Goal: Information Seeking & Learning: Understand process/instructions

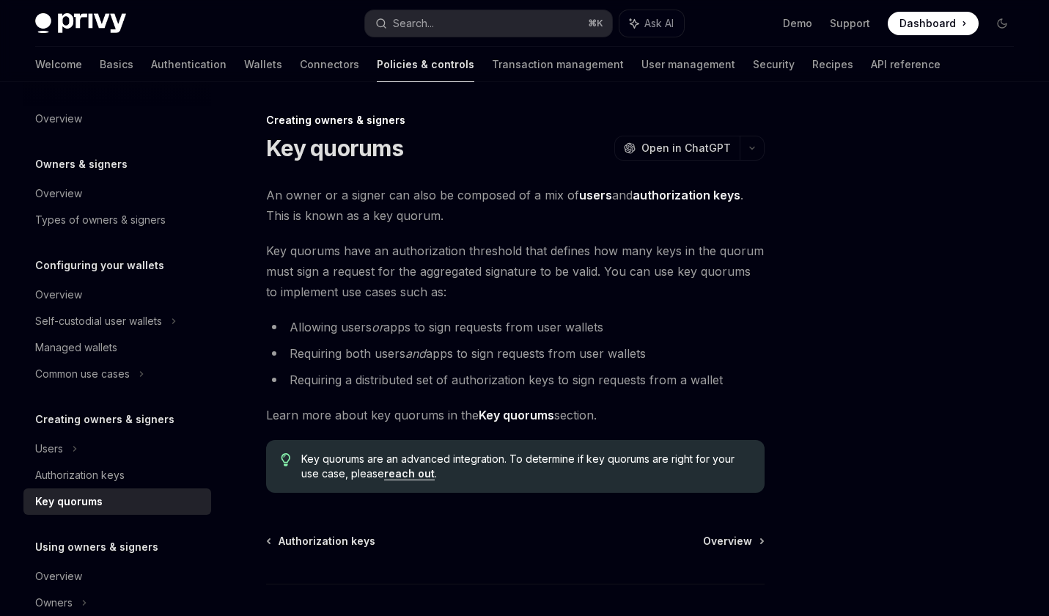
click at [540, 415] on strong "Key quorums" at bounding box center [517, 415] width 76 height 15
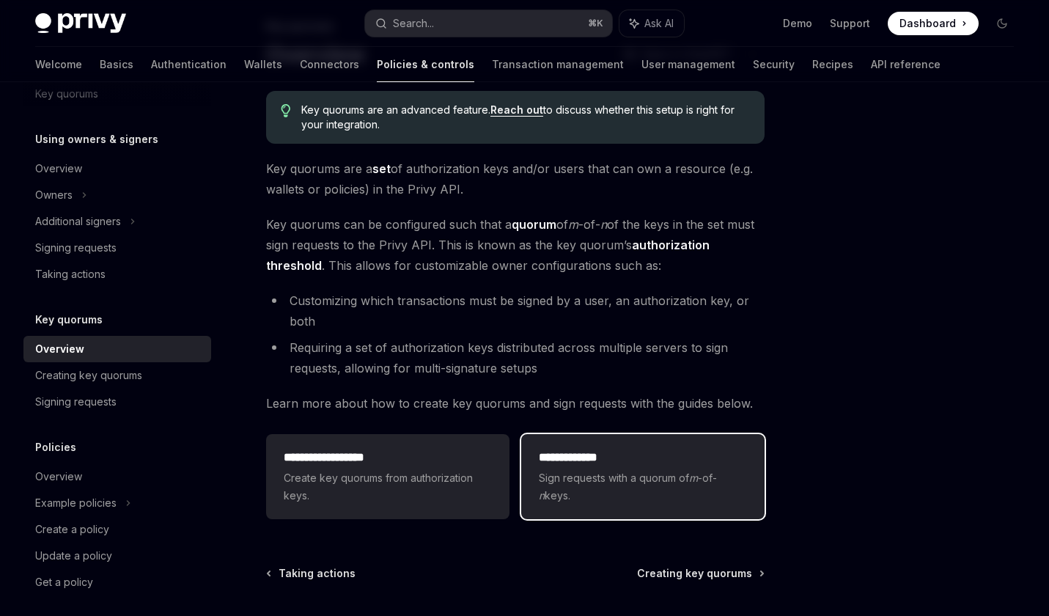
scroll to position [162, 0]
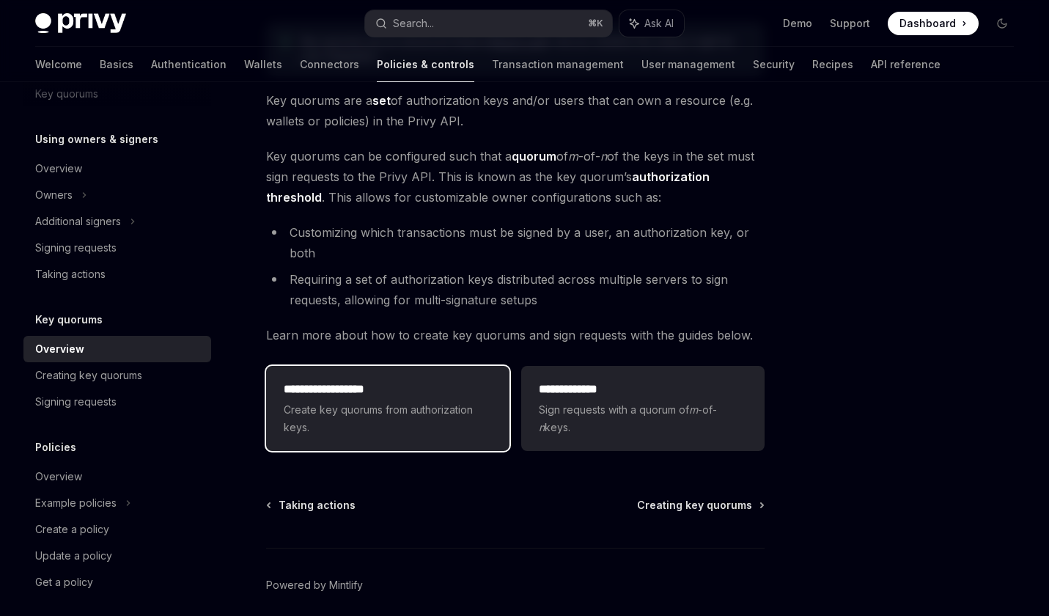
click at [330, 409] on span "Create key quorums from authorization keys." at bounding box center [388, 418] width 208 height 35
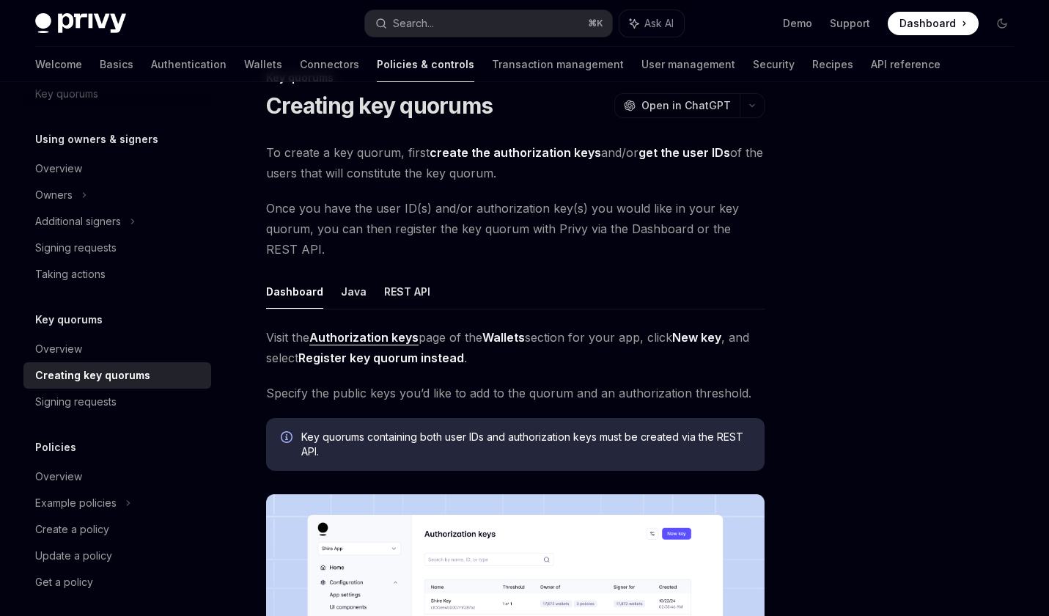
scroll to position [43, 0]
click at [401, 286] on button "REST API" at bounding box center [407, 290] width 46 height 34
type textarea "*"
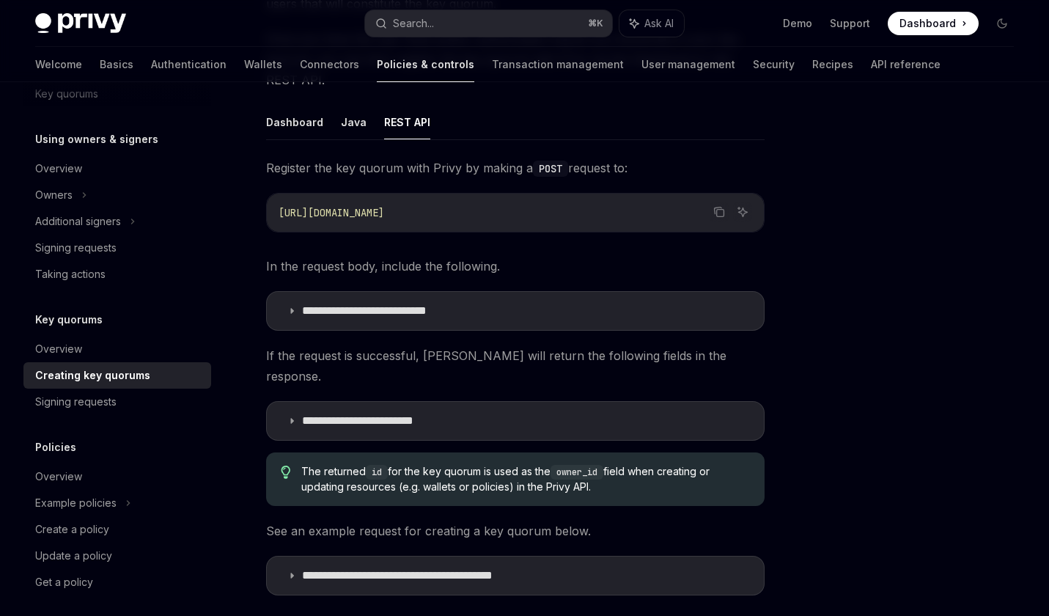
scroll to position [268, 0]
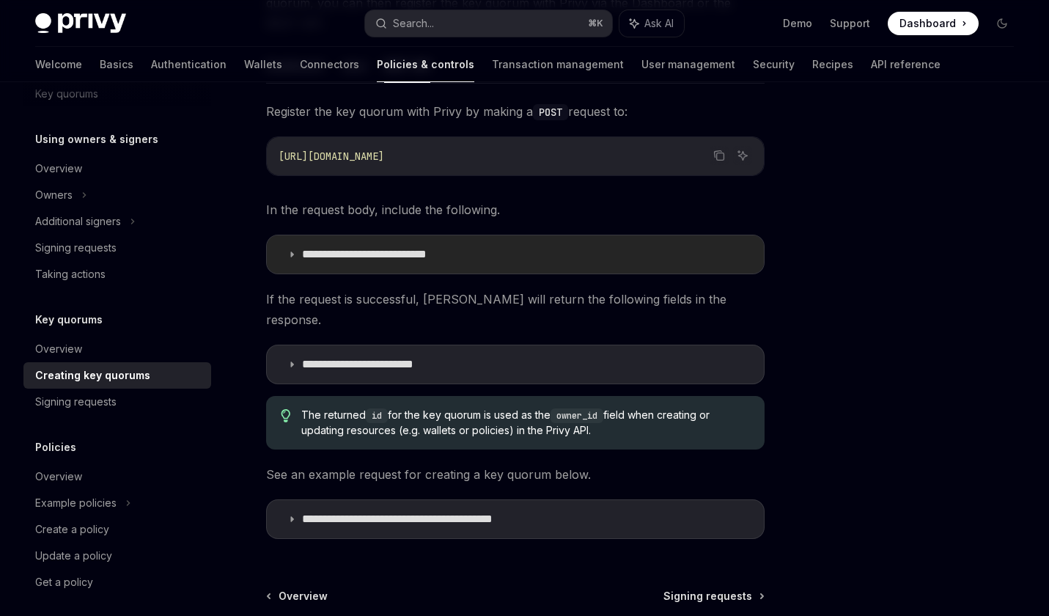
click at [285, 258] on summary "**********" at bounding box center [515, 254] width 497 height 38
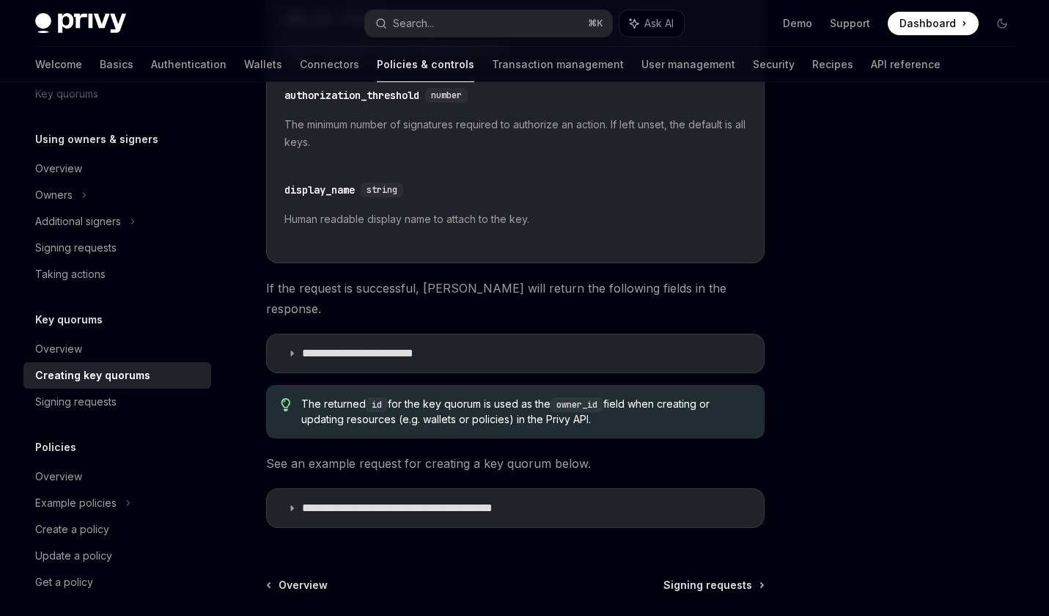
scroll to position [659, 0]
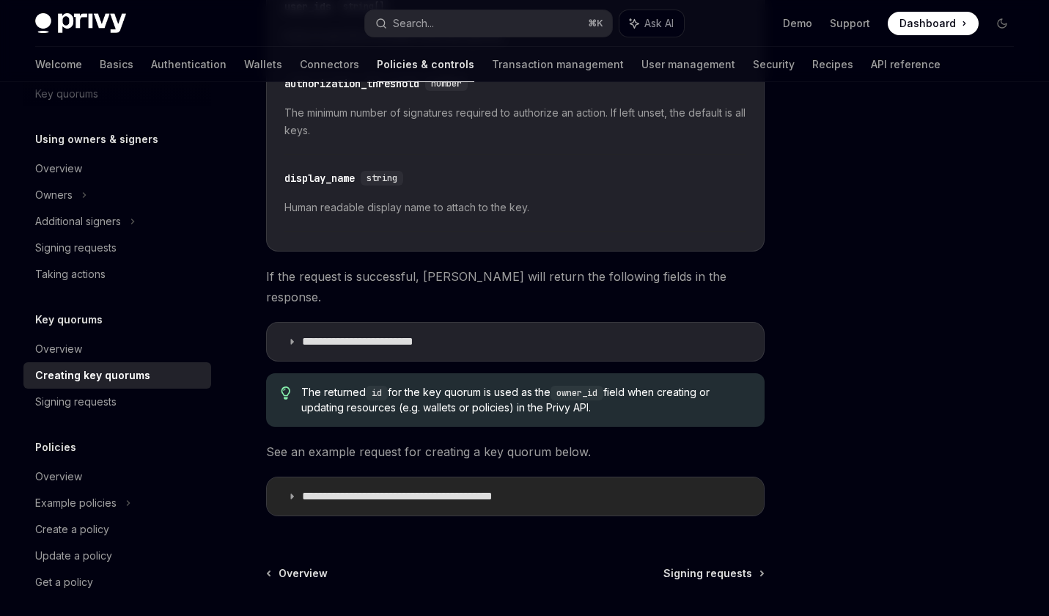
click at [336, 489] on p "**********" at bounding box center [431, 496] width 259 height 15
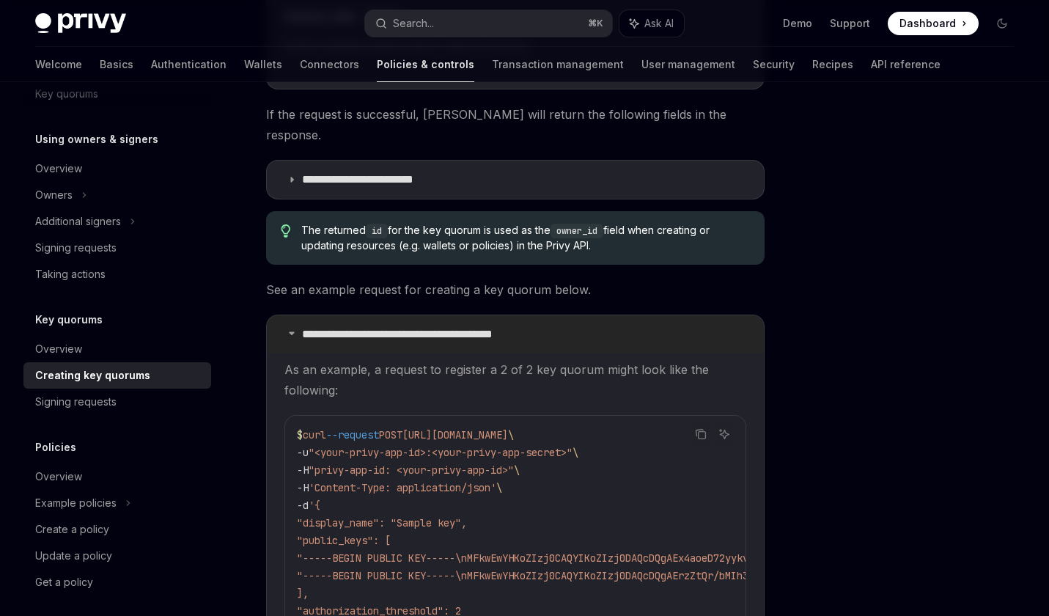
scroll to position [887, 0]
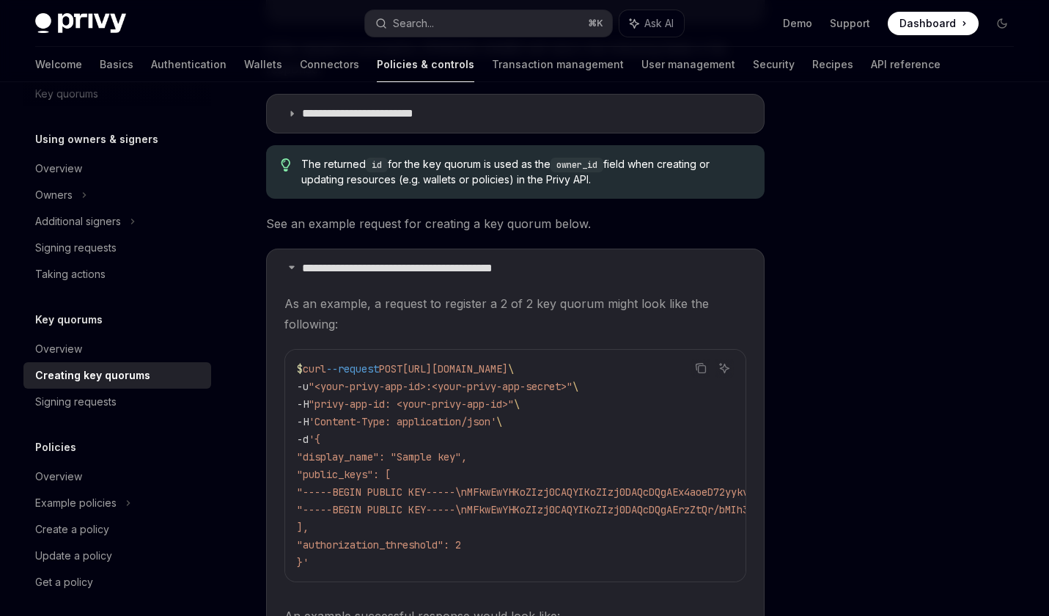
click at [465, 508] on code "$ curl --request POST [URL][DOMAIN_NAME] \ -u "<your-privy-app-id>:<your-privy-…" at bounding box center [851, 465] width 1108 height 211
drag, startPoint x: 463, startPoint y: 534, endPoint x: 455, endPoint y: 532, distance: 8.2
click at [463, 534] on code "$ curl --request POST [URL][DOMAIN_NAME] \ -u "<your-privy-app-id>:<your-privy-…" at bounding box center [851, 465] width 1108 height 211
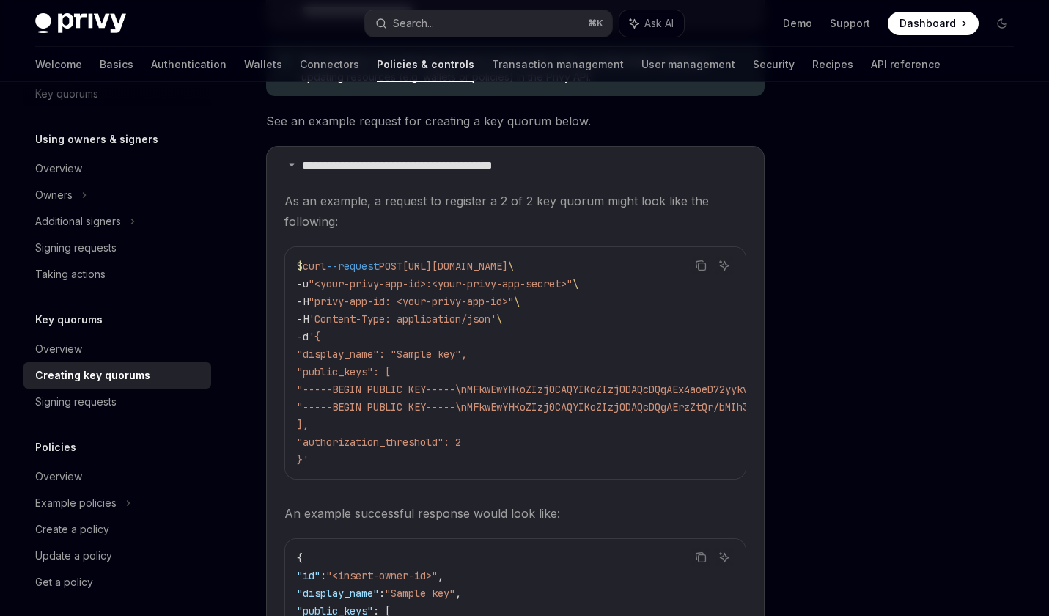
scroll to position [880, 0]
